Goal: Register for event/course

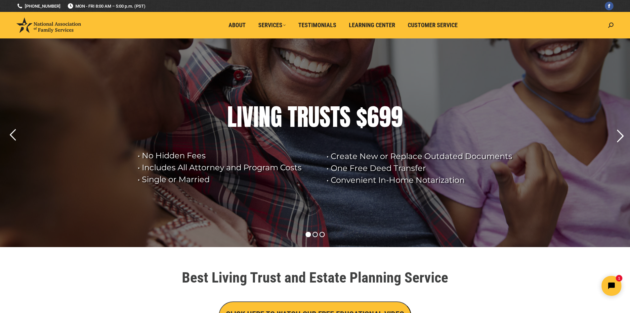
click at [620, 140] on rs-arrow at bounding box center [620, 136] width 17 height 17
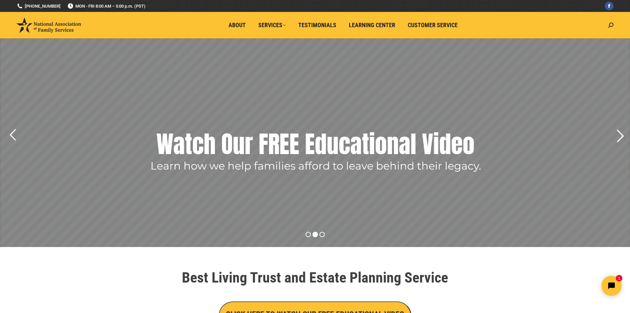
click at [616, 134] on rs-arrow at bounding box center [620, 136] width 17 height 17
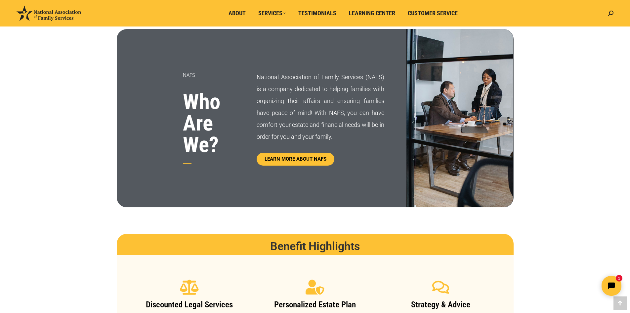
scroll to position [340, 0]
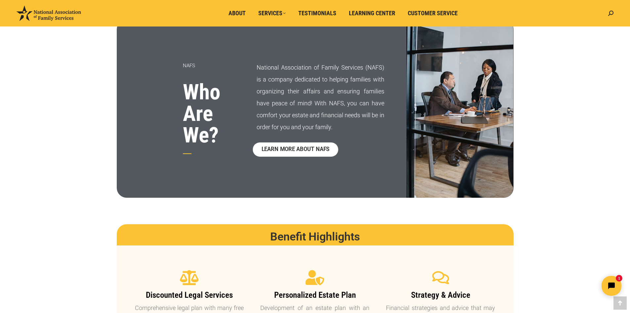
click at [311, 148] on span "LEARN MORE ABOUT NAFS" at bounding box center [296, 150] width 68 height 6
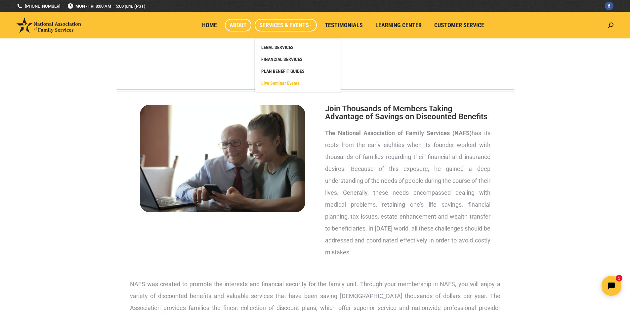
click at [288, 82] on span "Live Seminar Events" at bounding box center [280, 83] width 38 height 6
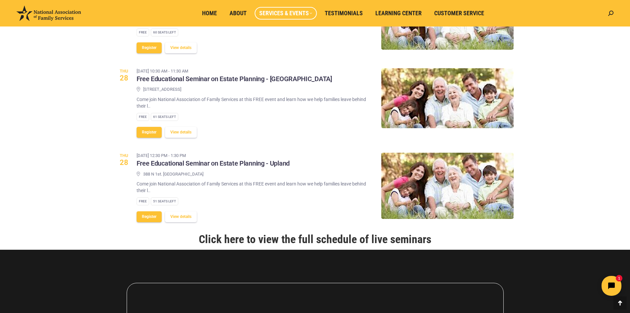
scroll to position [722, 0]
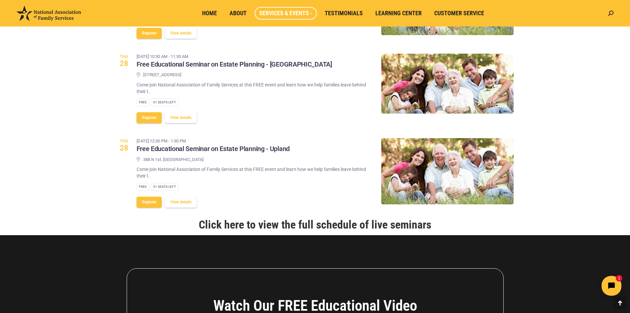
click at [337, 231] on link "Click here to view the full schedule of live seminars" at bounding box center [315, 224] width 233 height 13
